Goal: Task Accomplishment & Management: Manage account settings

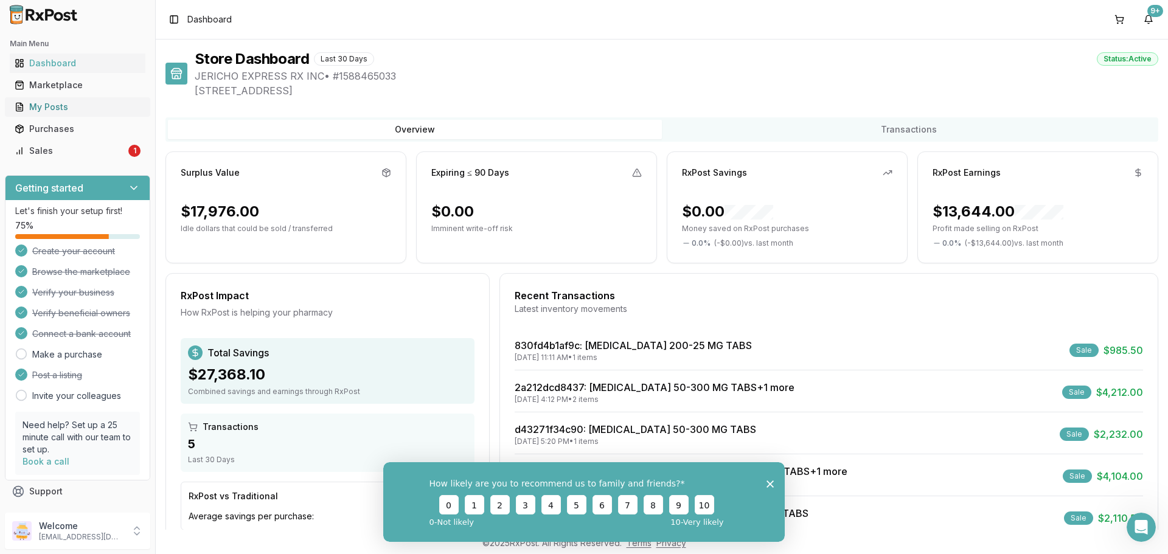
click at [62, 103] on div "My Posts" at bounding box center [78, 107] width 126 height 12
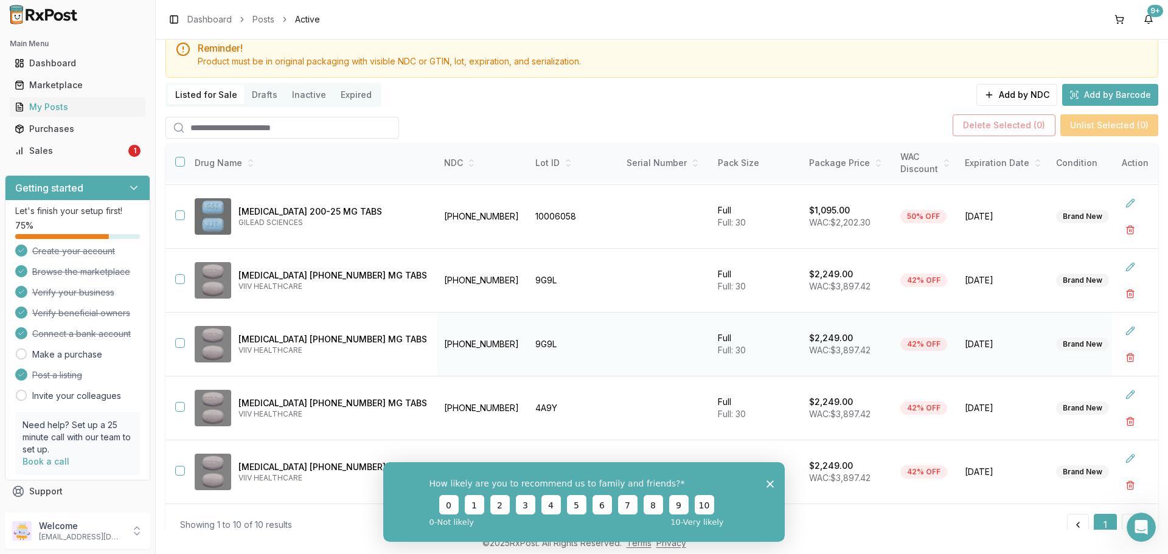
scroll to position [88, 0]
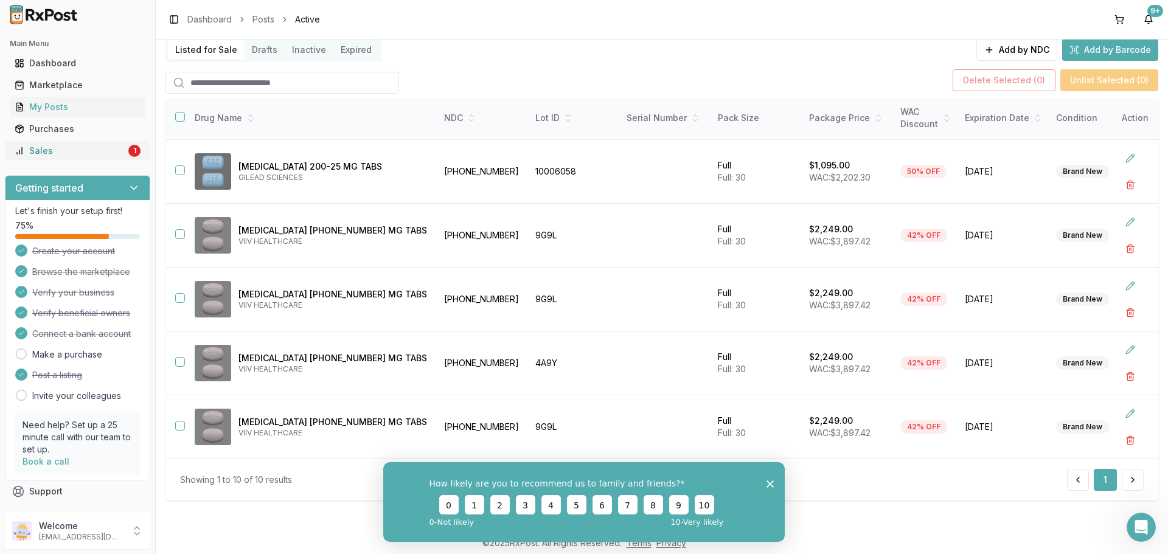
click at [42, 158] on link "Sales 1" at bounding box center [78, 151] width 136 height 22
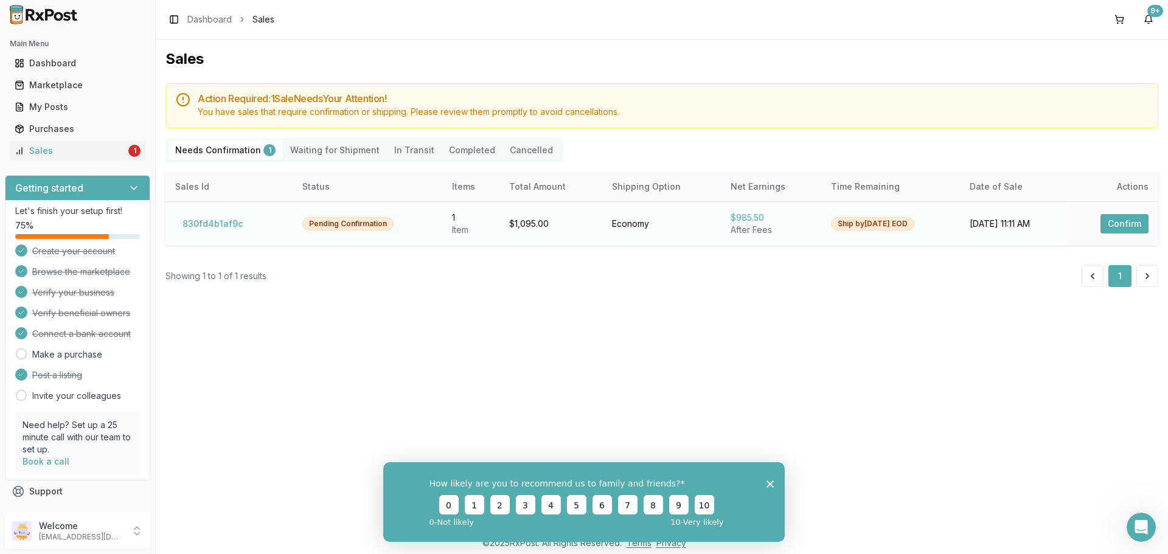
click at [1133, 219] on button "Confirm" at bounding box center [1124, 223] width 48 height 19
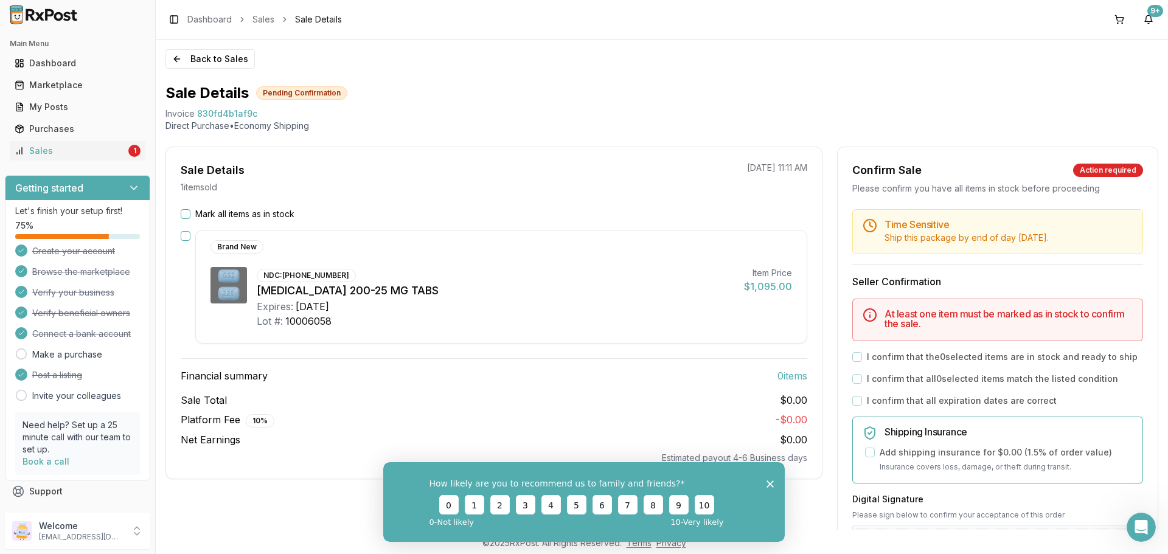
click at [185, 216] on button "Mark all items as in stock" at bounding box center [186, 214] width 10 height 10
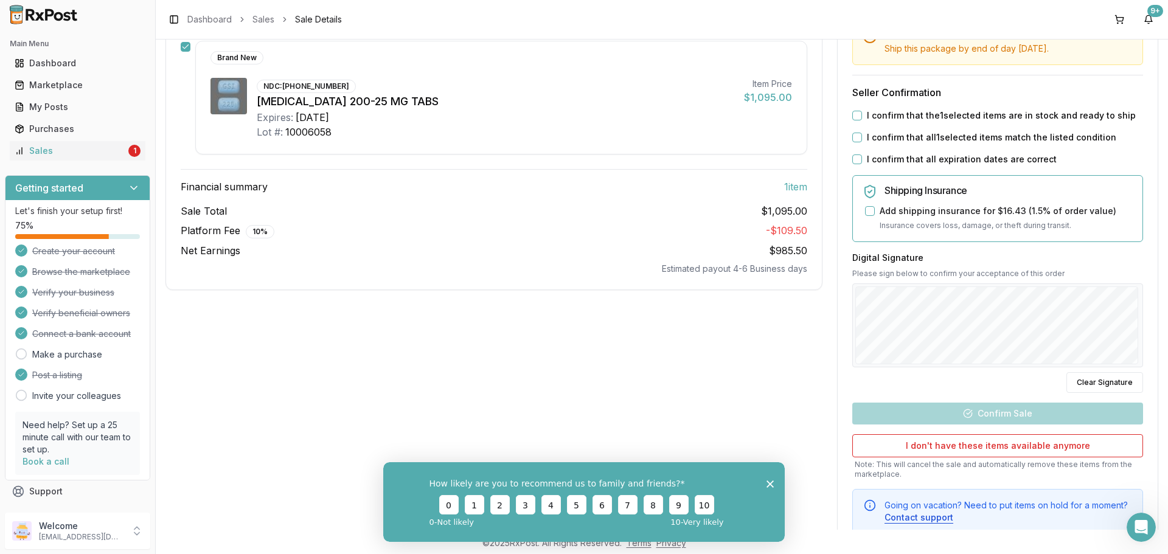
scroll to position [167, 0]
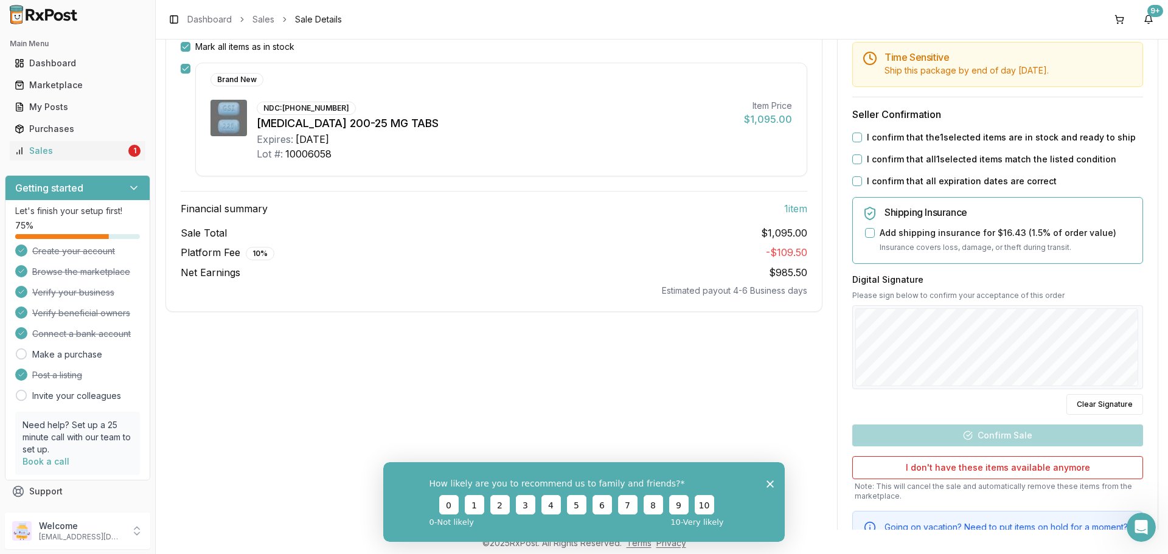
click at [873, 140] on label "I confirm that the 1 selected items are in stock and ready to ship" at bounding box center [1001, 137] width 269 height 12
click at [862, 140] on button "I confirm that the 1 selected items are in stock and ready to ship" at bounding box center [857, 138] width 10 height 10
click at [867, 164] on label "I confirm that all 1 selected items match the listed condition" at bounding box center [991, 159] width 249 height 12
click at [862, 164] on button "I confirm that all 1 selected items match the listed condition" at bounding box center [857, 159] width 10 height 10
click at [867, 180] on label "I confirm that all expiration dates are correct" at bounding box center [962, 181] width 190 height 12
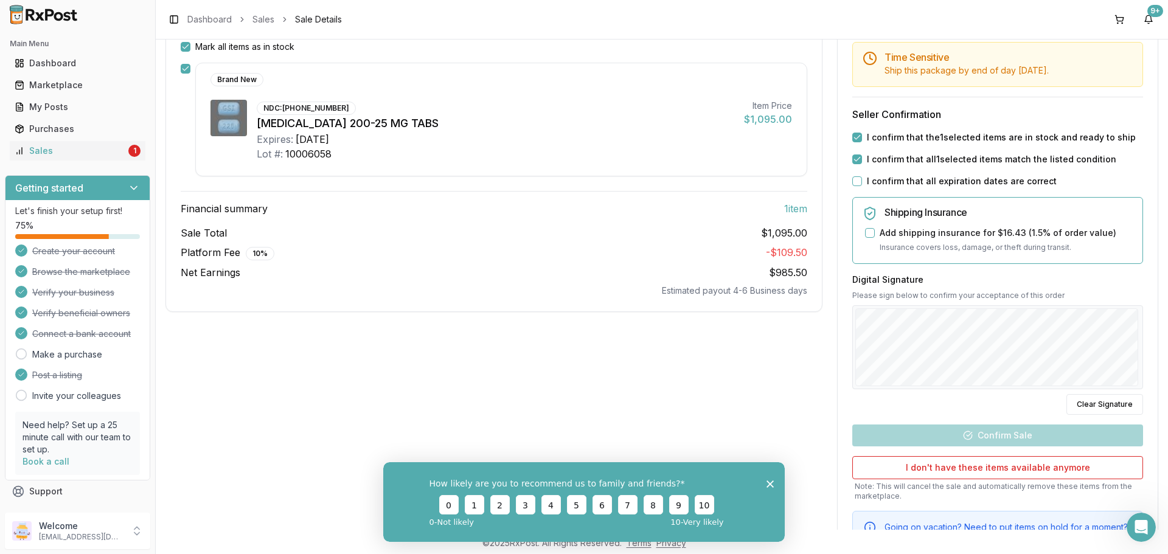
click at [862, 180] on button "I confirm that all expiration dates are correct" at bounding box center [857, 181] width 10 height 10
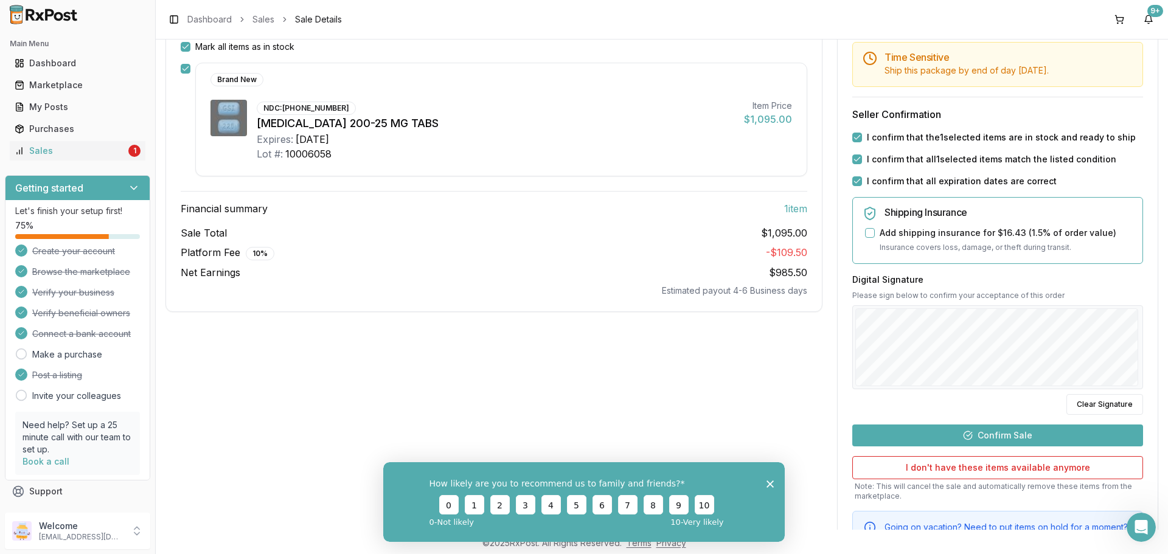
click at [974, 435] on button "Confirm Sale" at bounding box center [997, 435] width 291 height 22
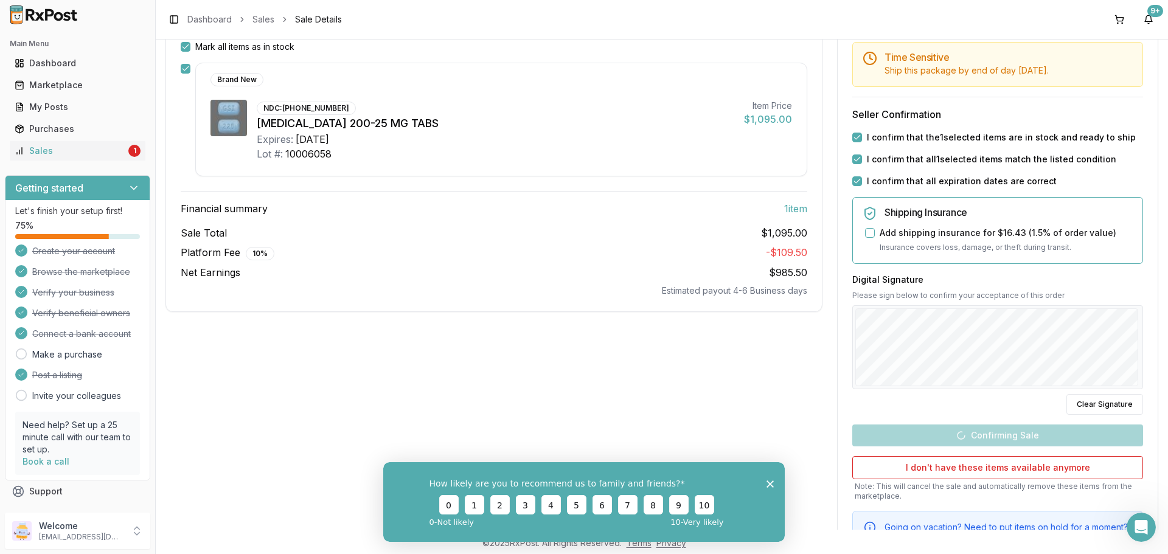
scroll to position [1, 0]
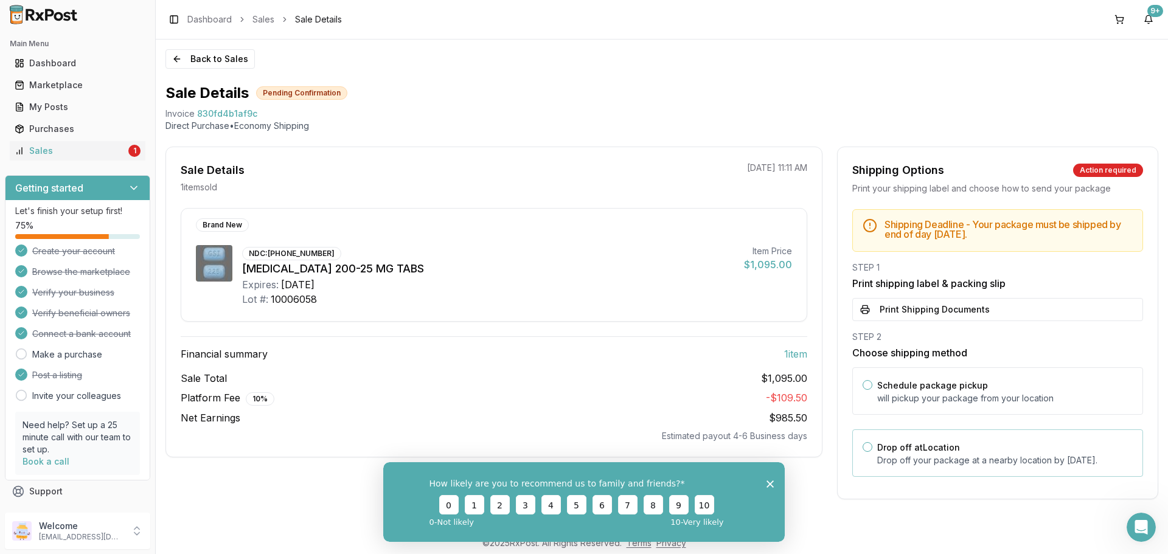
click at [885, 444] on label "Drop off at Location" at bounding box center [918, 447] width 83 height 10
click at [872, 444] on button "Drop off at Location" at bounding box center [867, 447] width 10 height 10
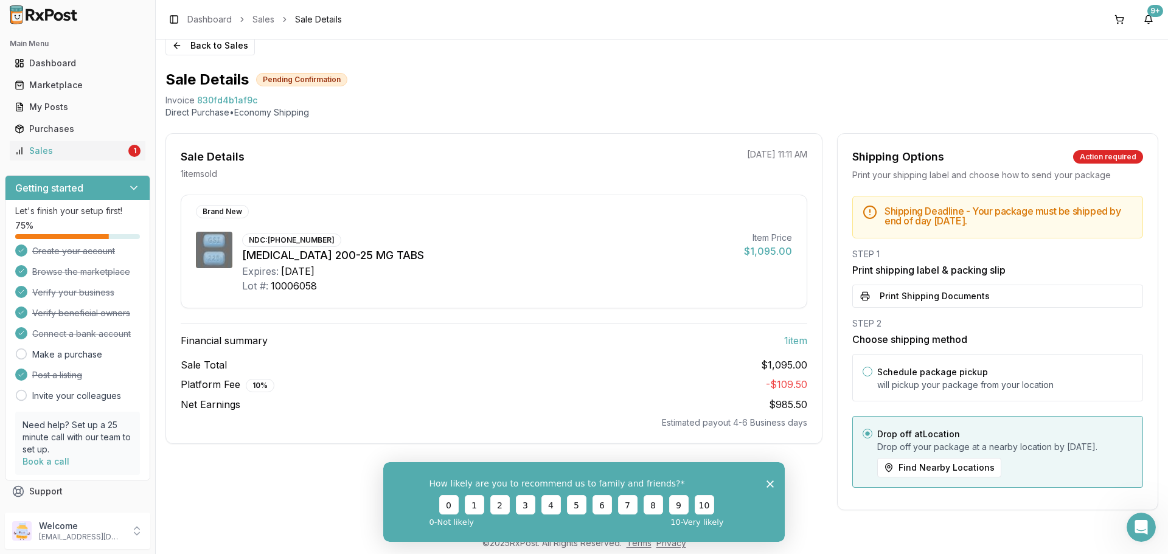
scroll to position [26, 0]
click at [769, 477] on div "How likely are you to recommend us to family and friends? 0 1 2 3 4 5 6 7 8 9 1…" at bounding box center [583, 502] width 401 height 80
click at [772, 486] on icon "Close survey" at bounding box center [769, 483] width 7 height 7
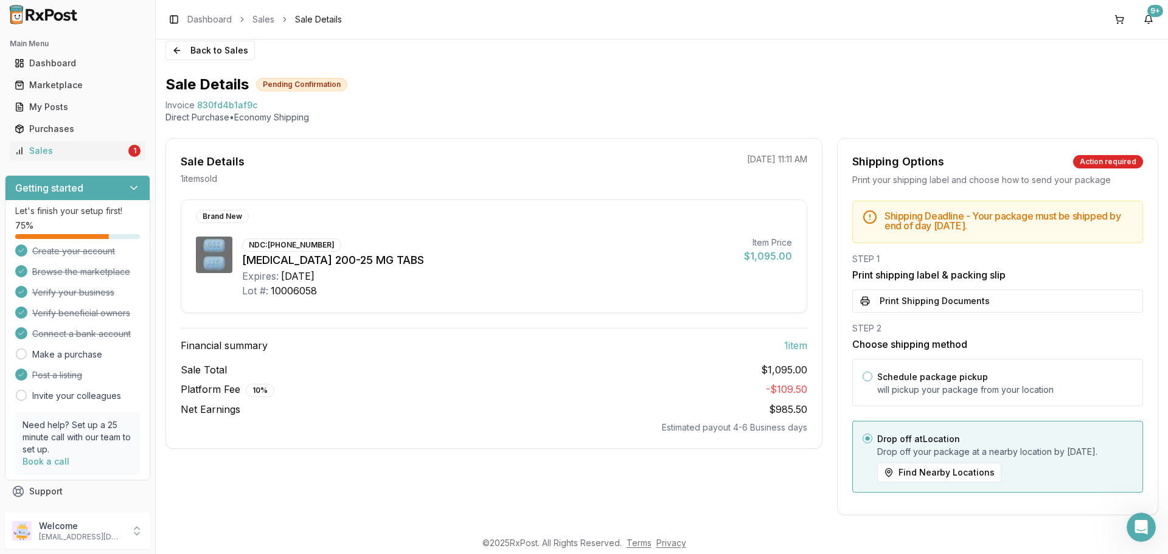
scroll to position [0, 0]
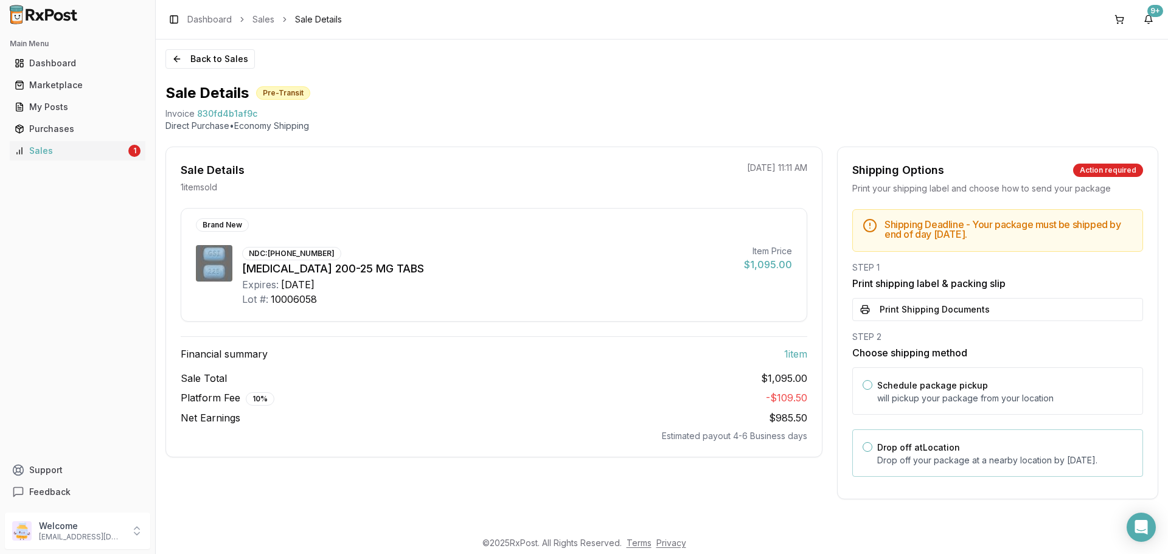
scroll to position [1, 0]
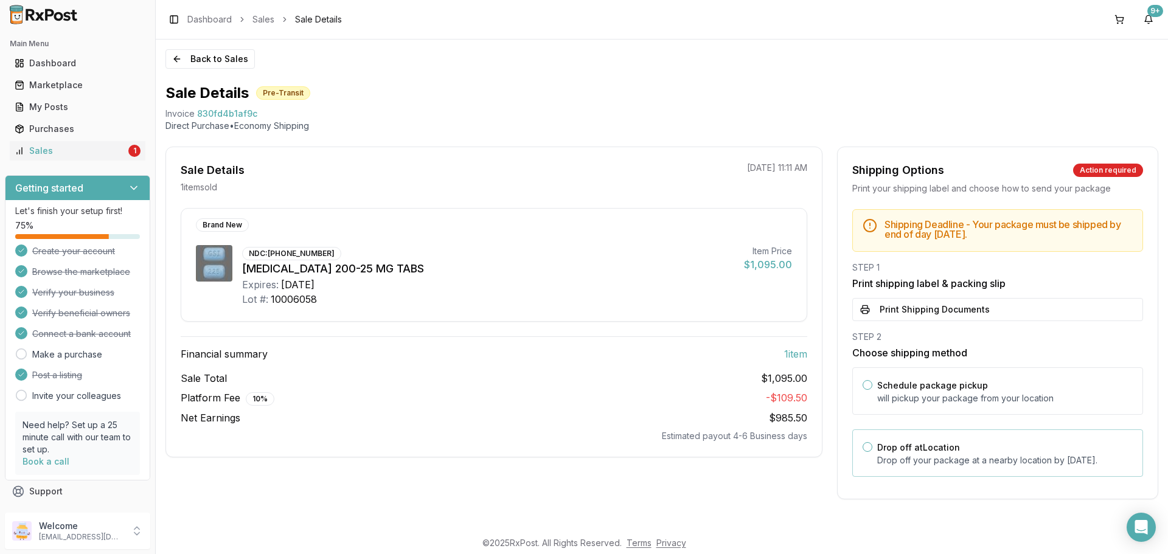
click at [871, 446] on div "Drop off at Location Drop off your package at a nearby location by [DATE] ." at bounding box center [997, 452] width 291 height 47
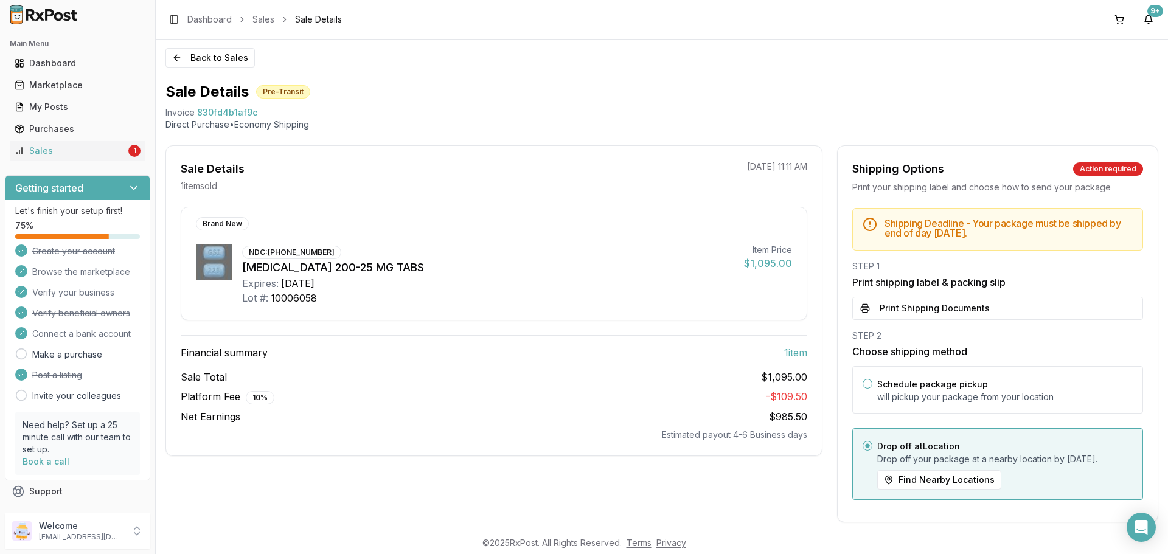
scroll to position [26, 0]
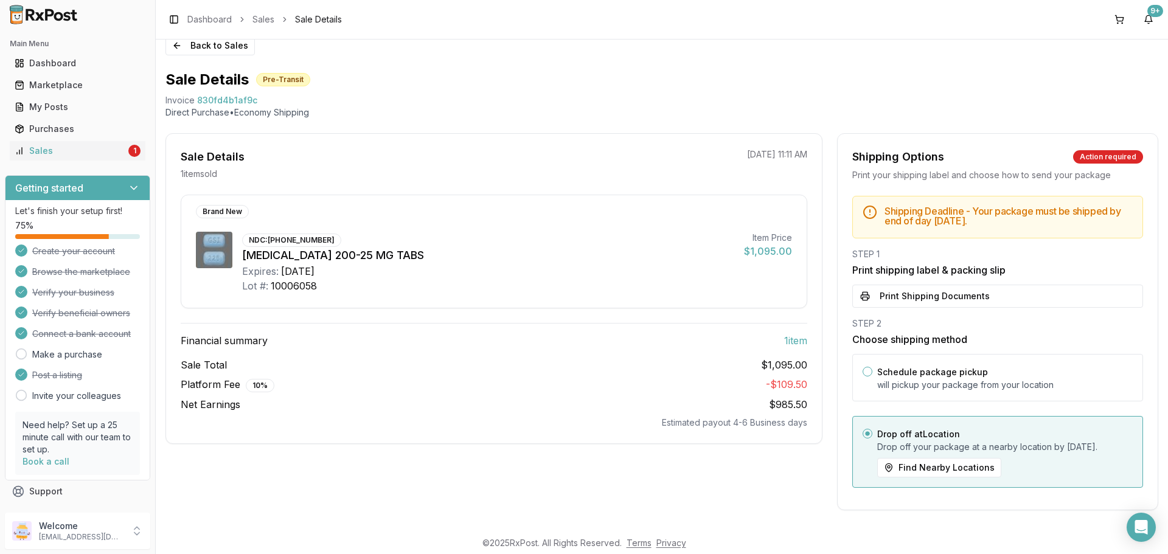
click at [862, 429] on button "Drop off at Location" at bounding box center [867, 434] width 10 height 10
click at [910, 286] on button "Print Shipping Documents" at bounding box center [997, 296] width 291 height 23
